Goal: Transaction & Acquisition: Purchase product/service

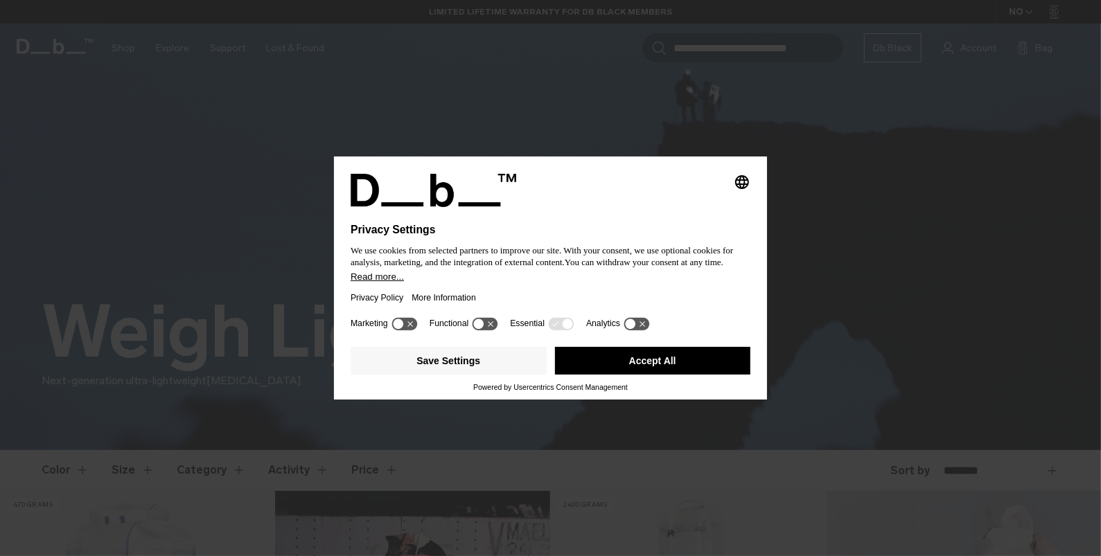
click at [663, 360] on button "Accept All" at bounding box center [653, 361] width 196 height 28
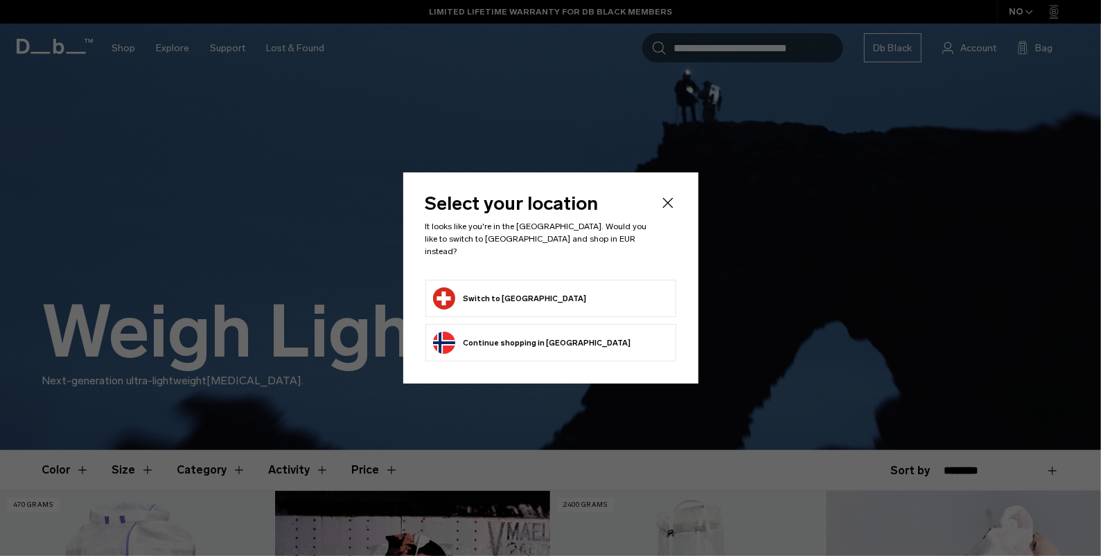
click at [463, 295] on button "Switch to Switzerland" at bounding box center [510, 298] width 154 height 22
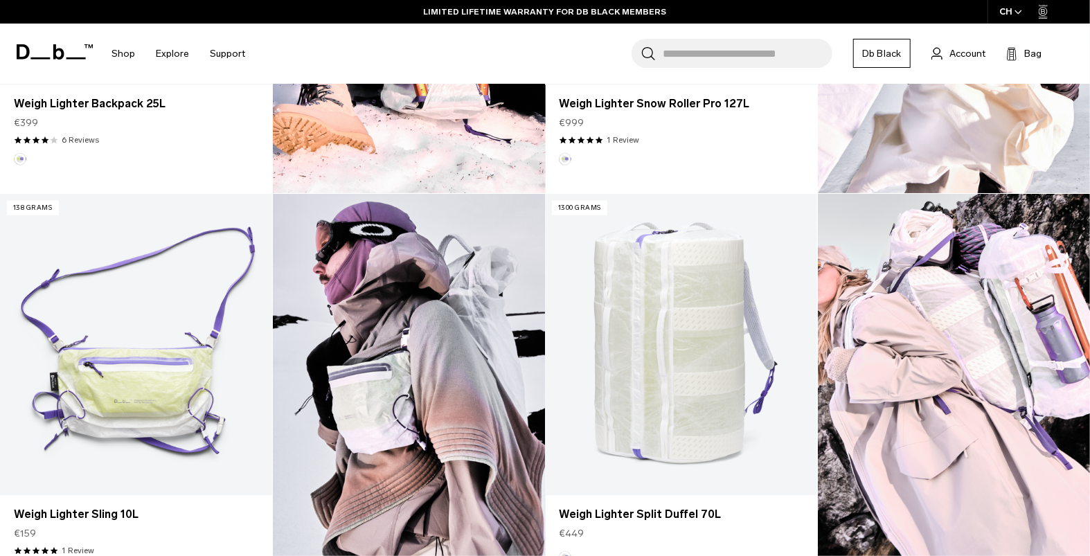
scroll to position [623, 0]
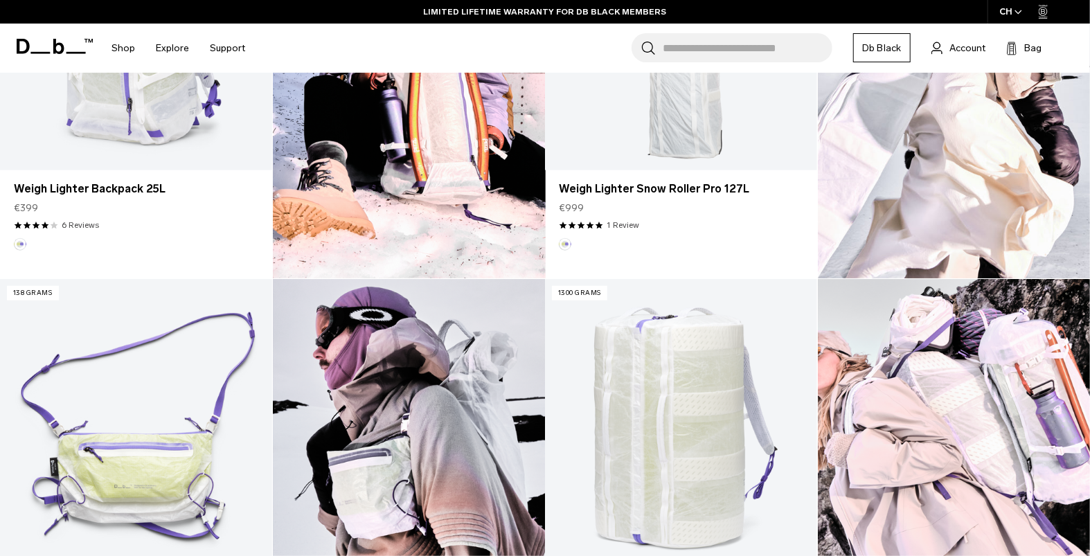
click at [951, 376] on img at bounding box center [954, 484] width 273 height 411
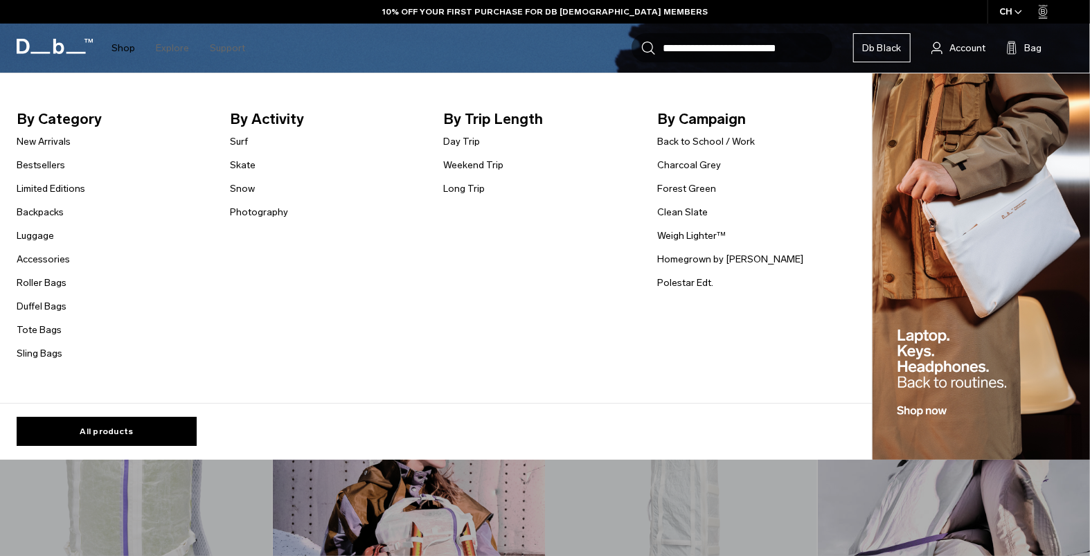
scroll to position [139, 0]
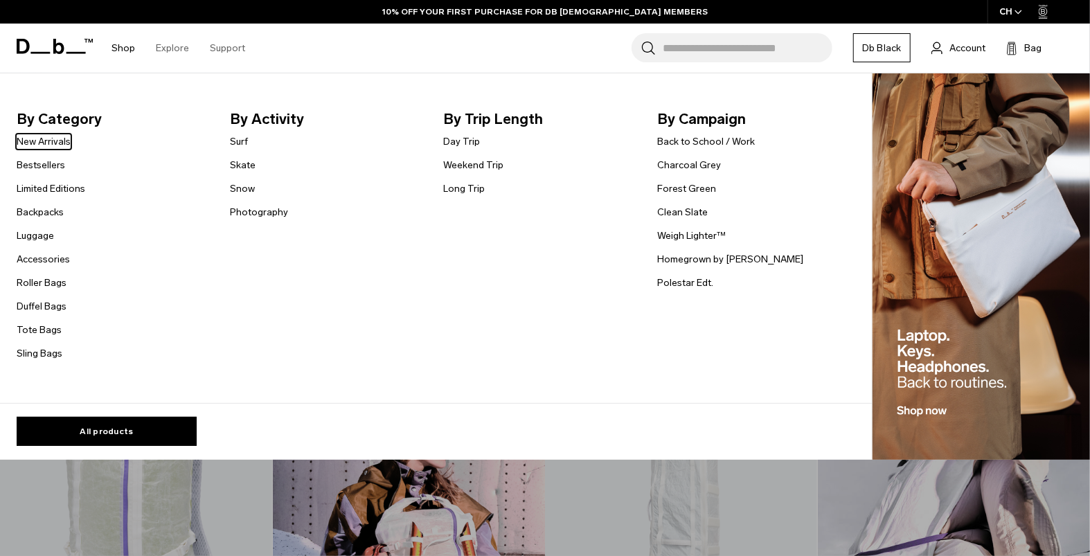
click at [128, 44] on link "Shop" at bounding box center [124, 48] width 24 height 49
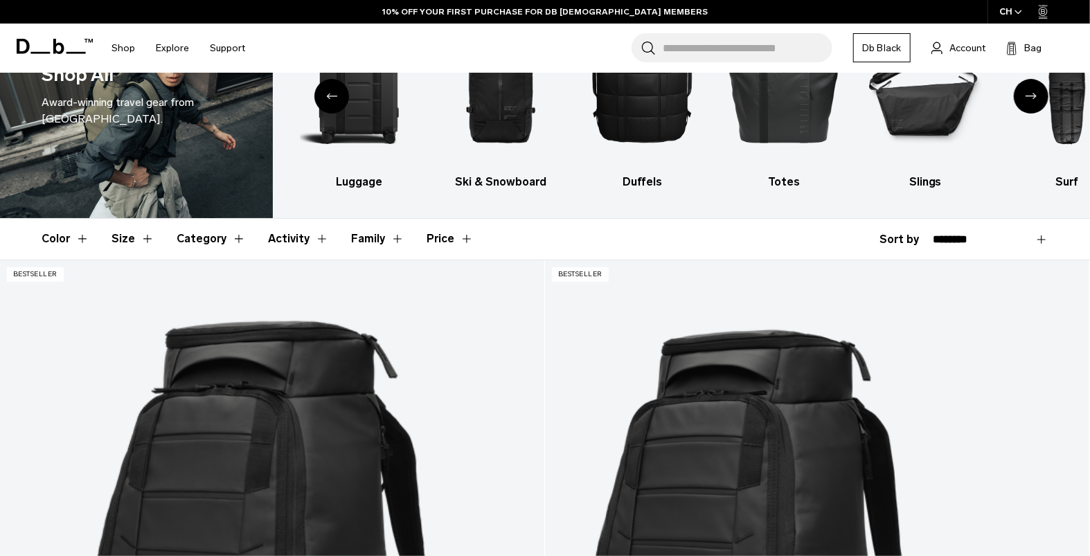
scroll to position [346, 0]
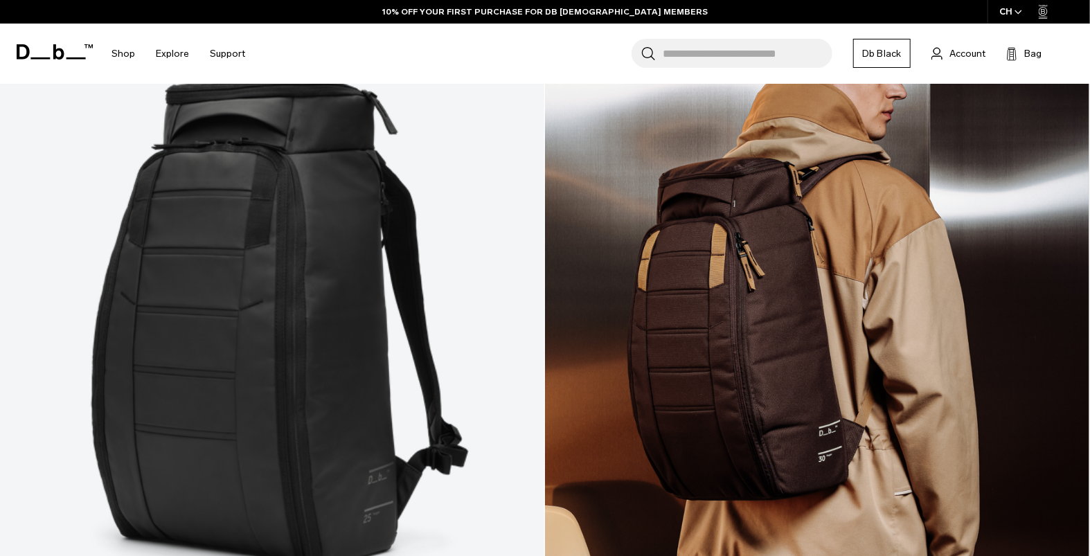
click at [545, 205] on link "Hugger Backpack 30L Espresso" at bounding box center [817, 319] width 544 height 605
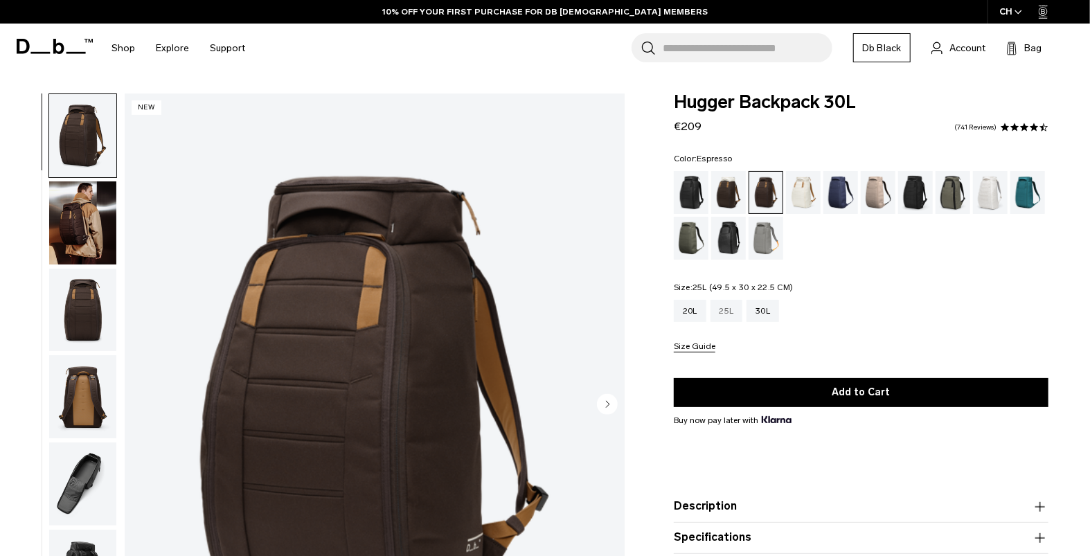
click at [721, 310] on div "25L" at bounding box center [727, 311] width 33 height 22
click at [720, 307] on div "25L" at bounding box center [727, 311] width 33 height 22
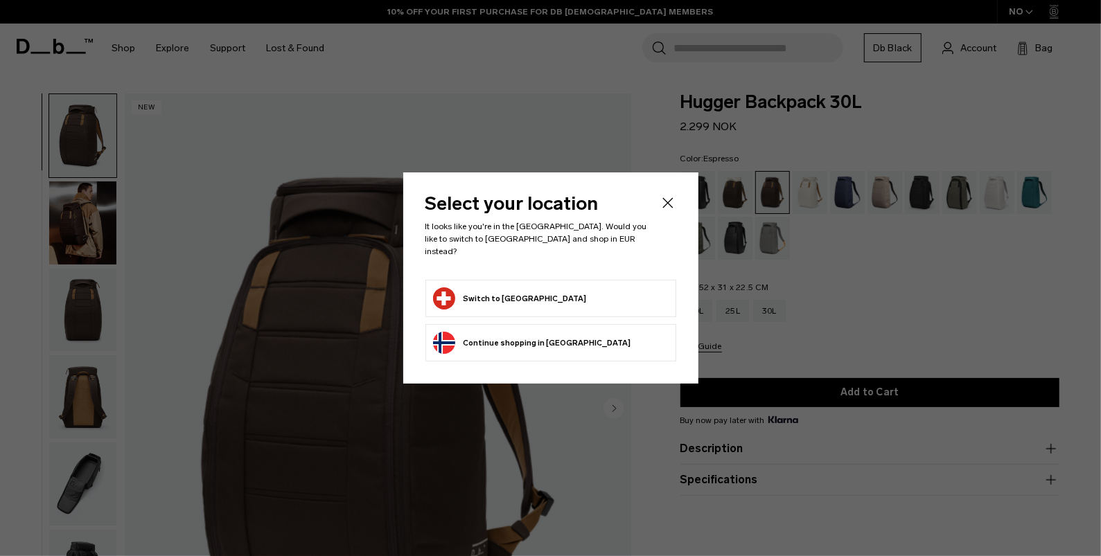
click at [608, 291] on form "Switch to Switzerland" at bounding box center [550, 298] width 235 height 22
click at [470, 288] on button "Switch to Switzerland" at bounding box center [510, 298] width 154 height 22
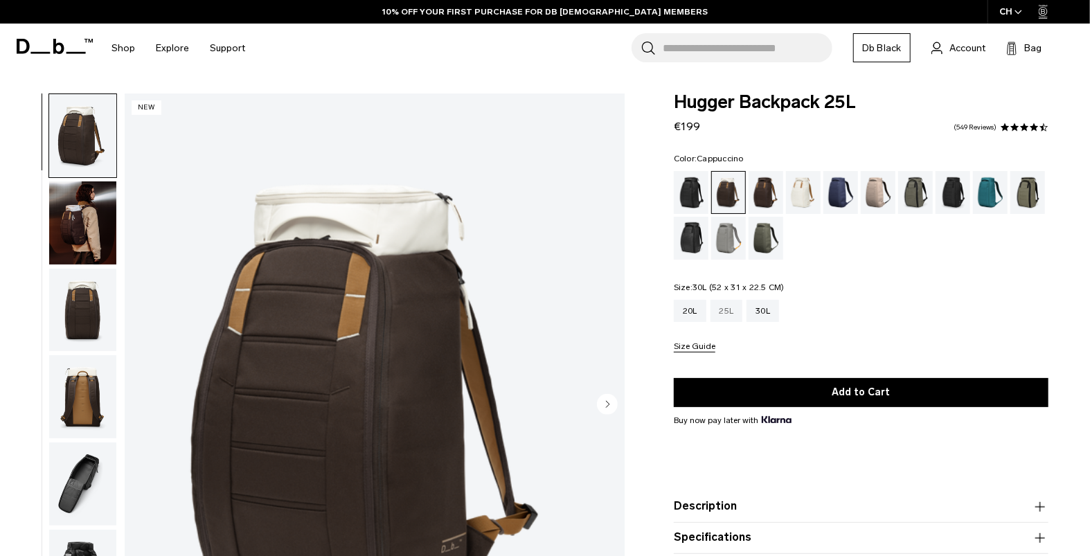
click at [740, 315] on div "25L" at bounding box center [727, 311] width 33 height 22
click at [759, 310] on div "30L" at bounding box center [763, 311] width 33 height 22
click at [765, 313] on div "30L" at bounding box center [763, 311] width 33 height 22
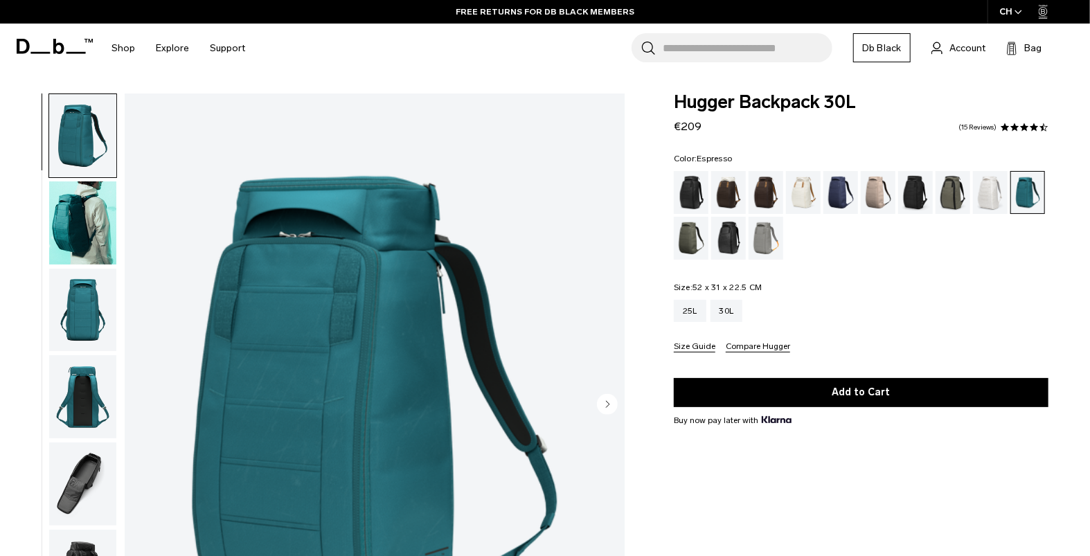
click at [770, 194] on div "Espresso" at bounding box center [766, 192] width 35 height 43
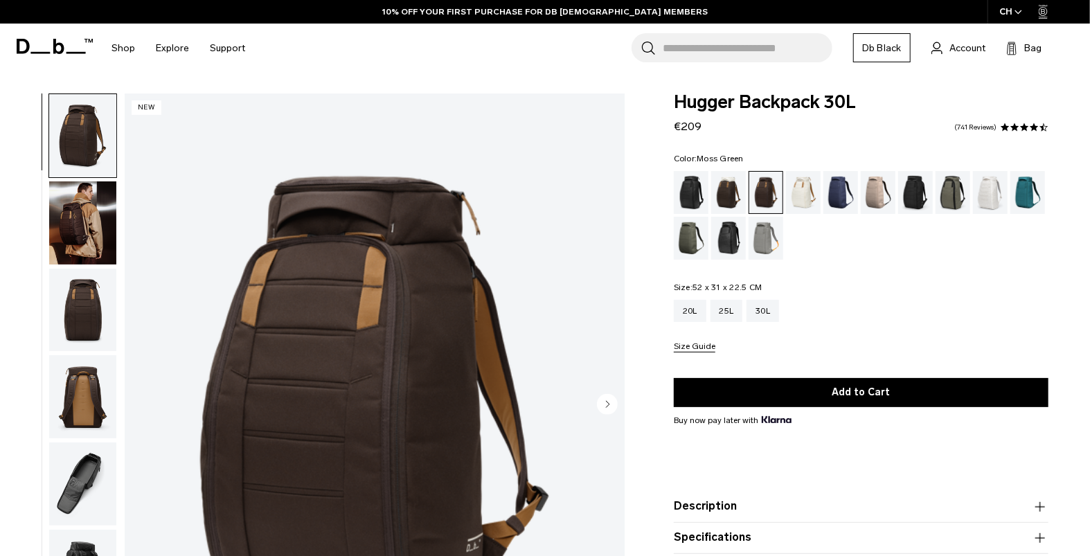
click at [688, 242] on div "Moss Green" at bounding box center [691, 238] width 35 height 43
